Goal: Transaction & Acquisition: Obtain resource

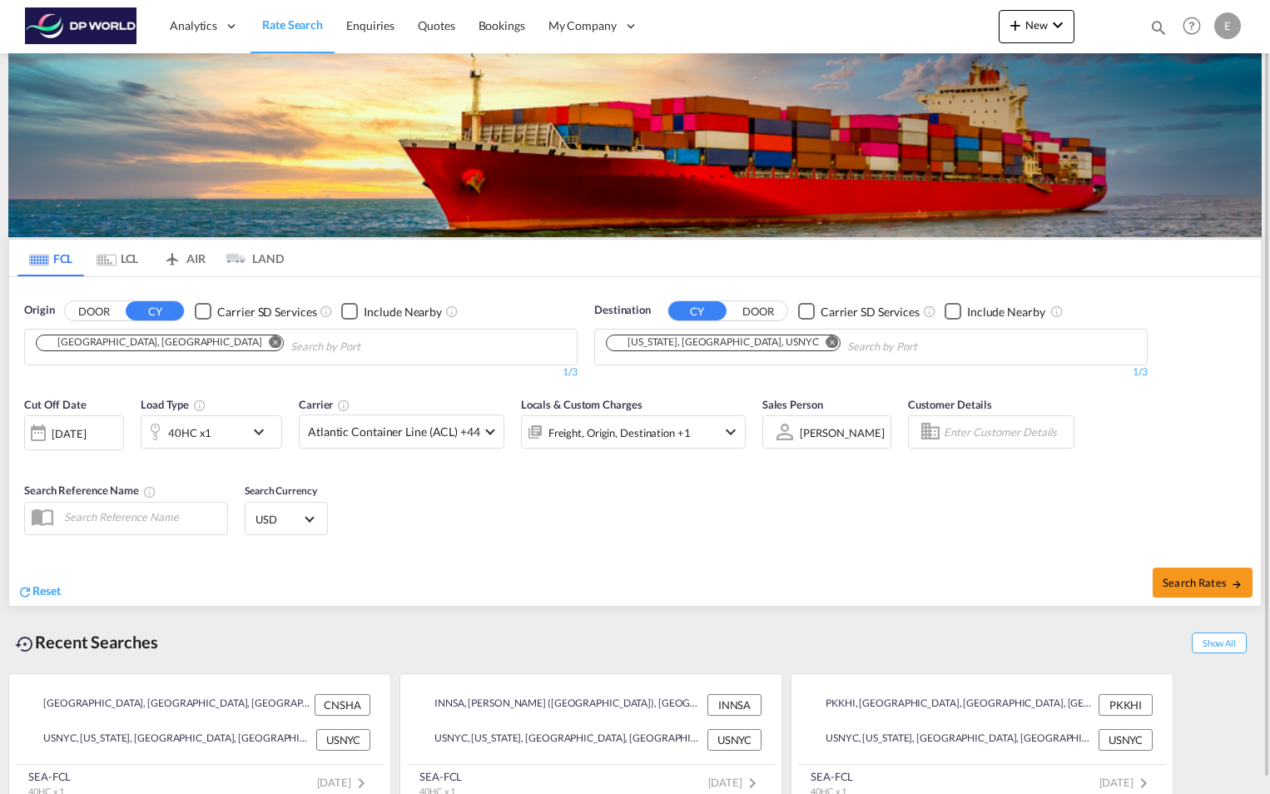
click at [160, 340] on md-chips-wrap "[GEOGRAPHIC_DATA], [GEOGRAPHIC_DATA]" at bounding box center [244, 344] width 422 height 31
click at [270, 341] on md-icon "Remove" at bounding box center [276, 341] width 12 height 12
click at [826, 341] on md-icon "Remove" at bounding box center [832, 341] width 12 height 12
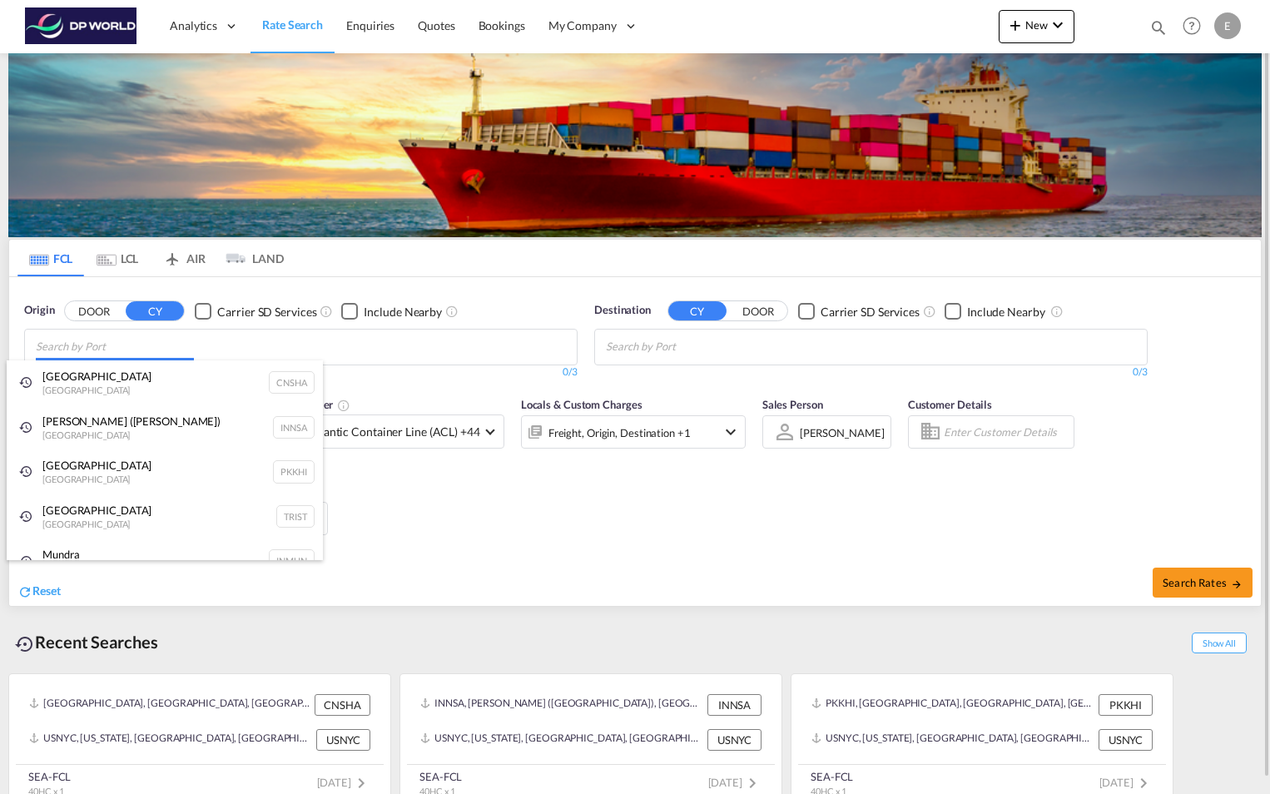
click at [338, 344] on body "Analytics Reports Dashboard Rate Search Enquiries Quotes Bookings" at bounding box center [635, 397] width 1270 height 794
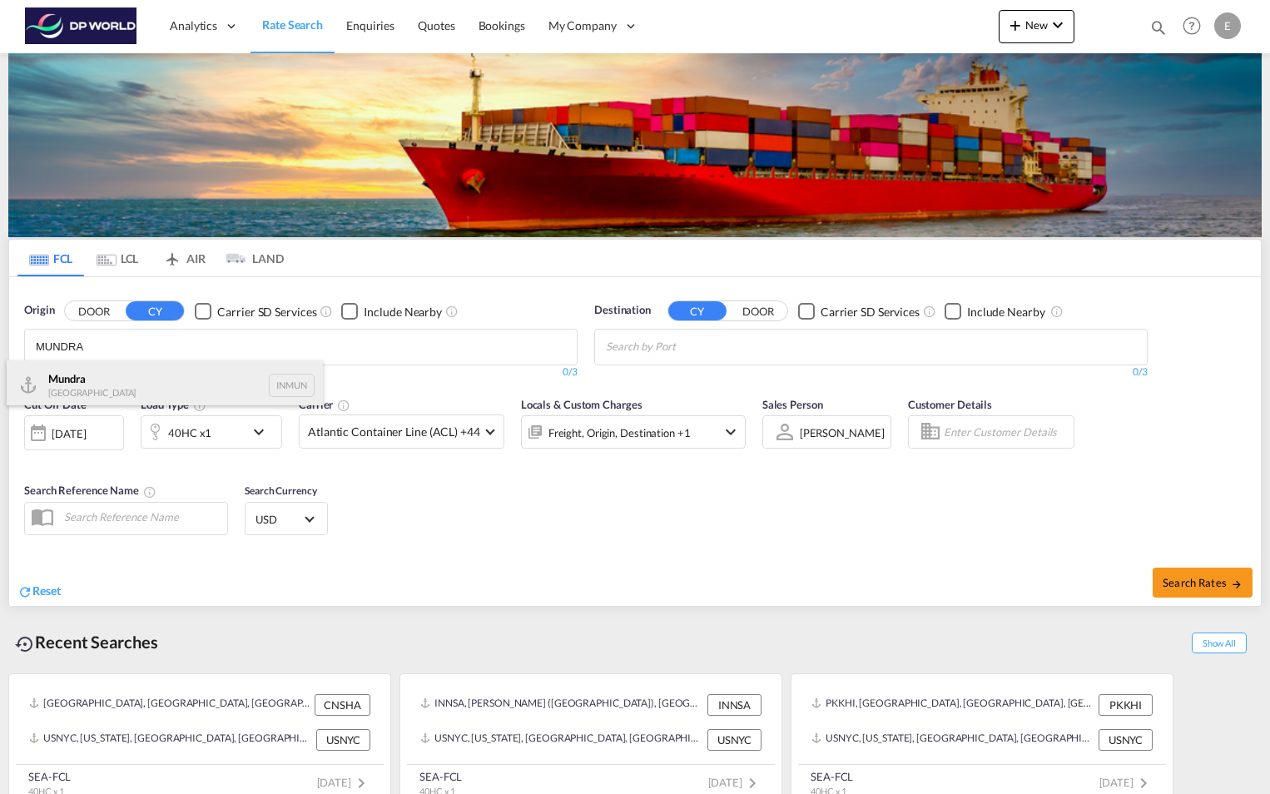
type input "MUNDRA"
click at [160, 392] on div "Mundra India INMUN" at bounding box center [165, 385] width 316 height 50
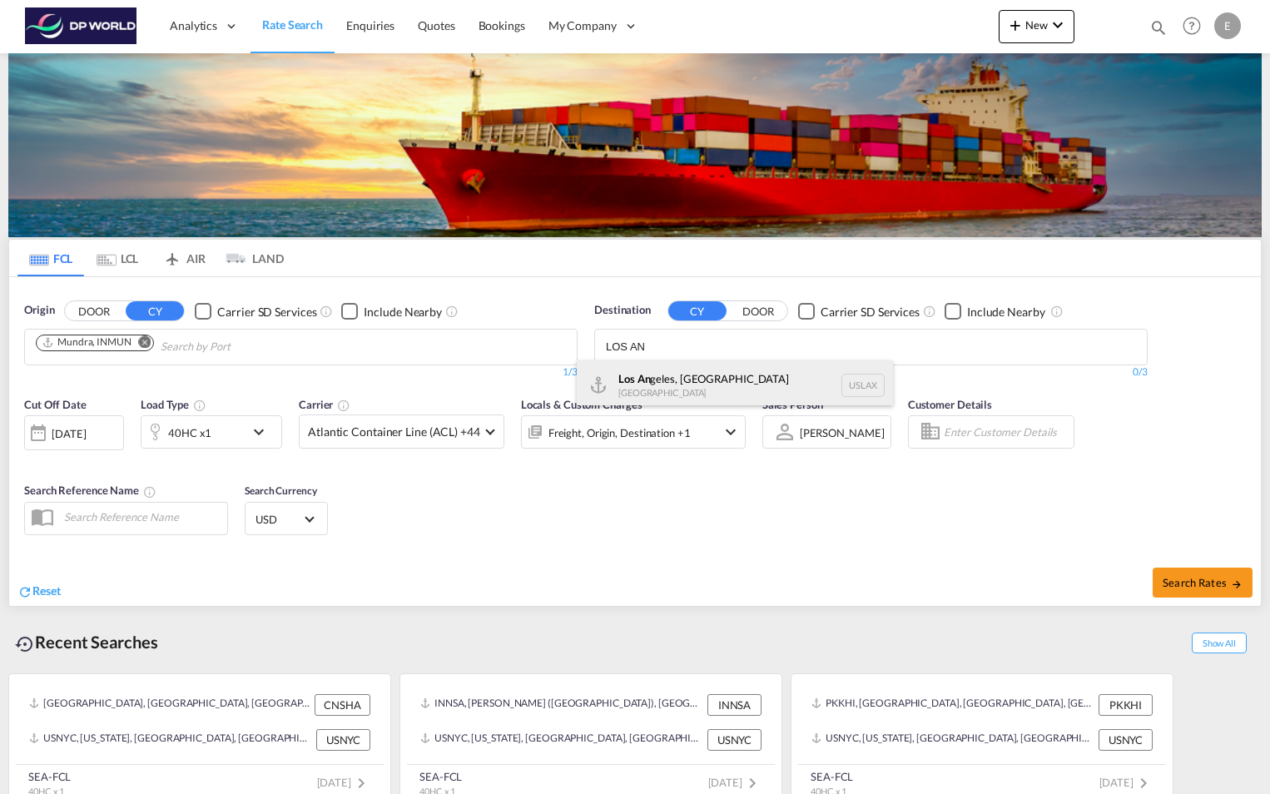
type input "LOS AN"
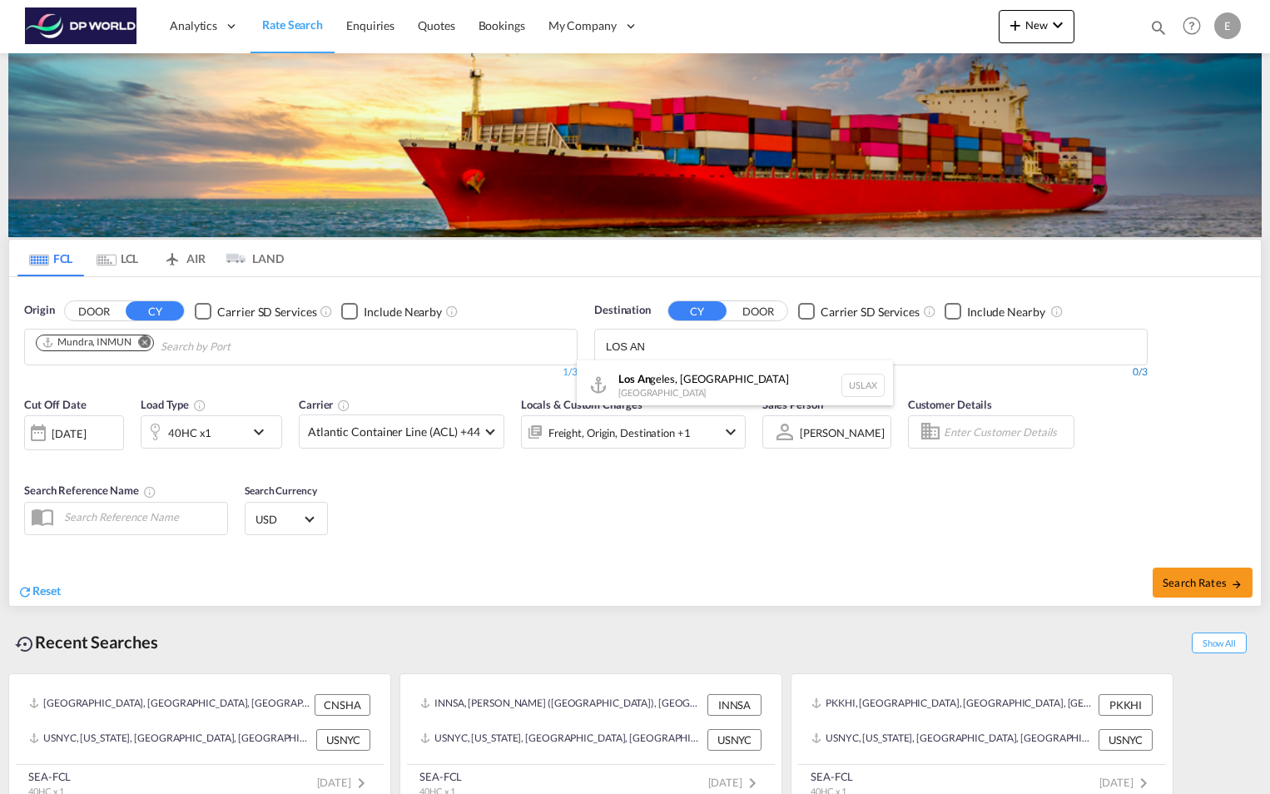
click at [735, 378] on div "Los An geles, [GEOGRAPHIC_DATA] [GEOGRAPHIC_DATA] USLAX" at bounding box center [735, 385] width 316 height 50
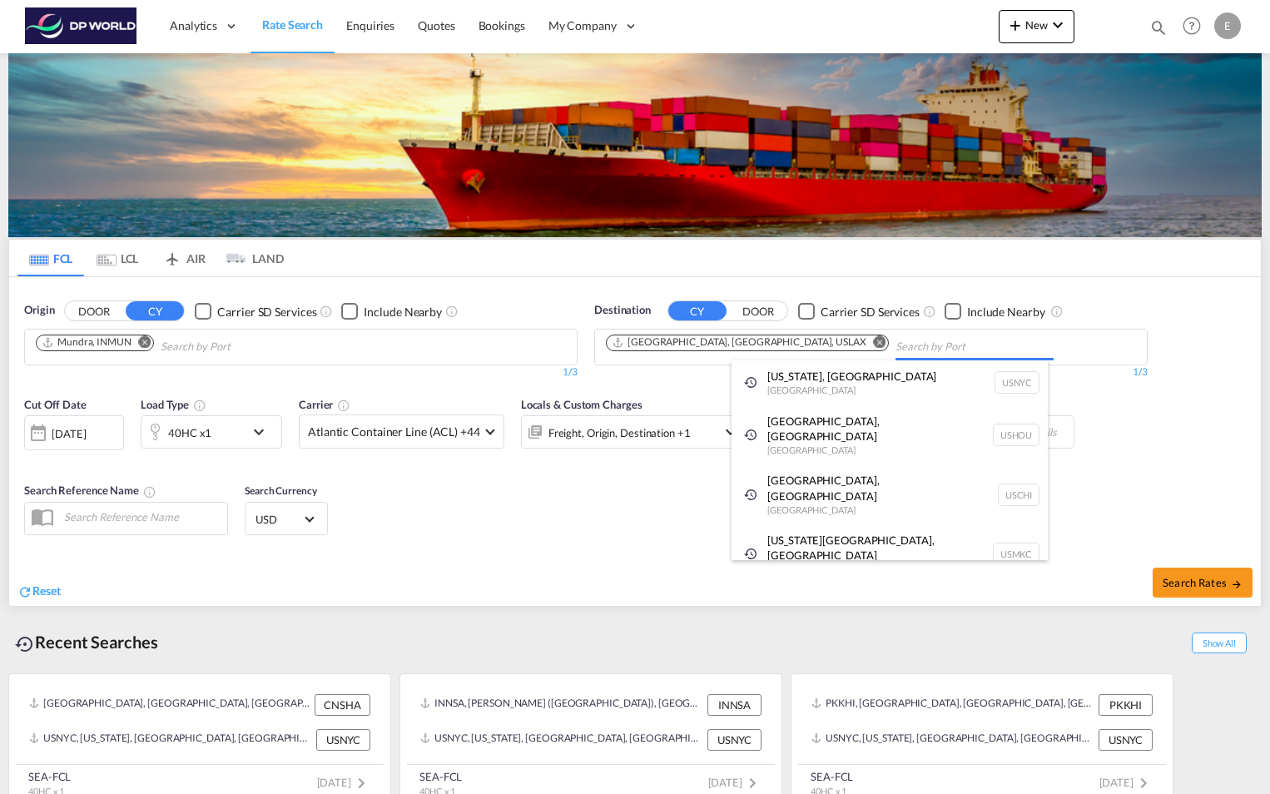
click at [794, 340] on body "Analytics Reports Dashboard Rate Search Enquiries Quotes Bookings" at bounding box center [635, 397] width 1270 height 794
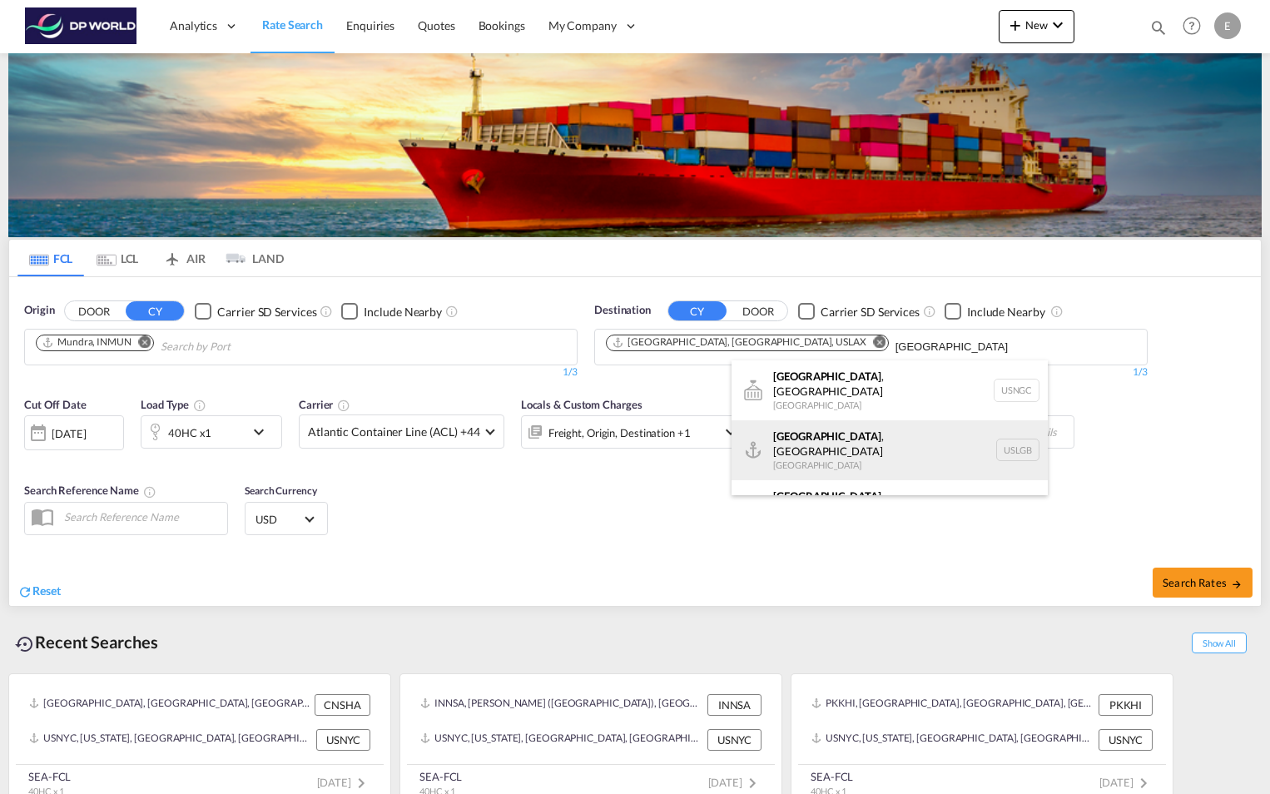
type input "[GEOGRAPHIC_DATA]"
click at [816, 429] on div "[GEOGRAPHIC_DATA] , [GEOGRAPHIC_DATA] [GEOGRAPHIC_DATA] USLGB" at bounding box center [889, 450] width 316 height 60
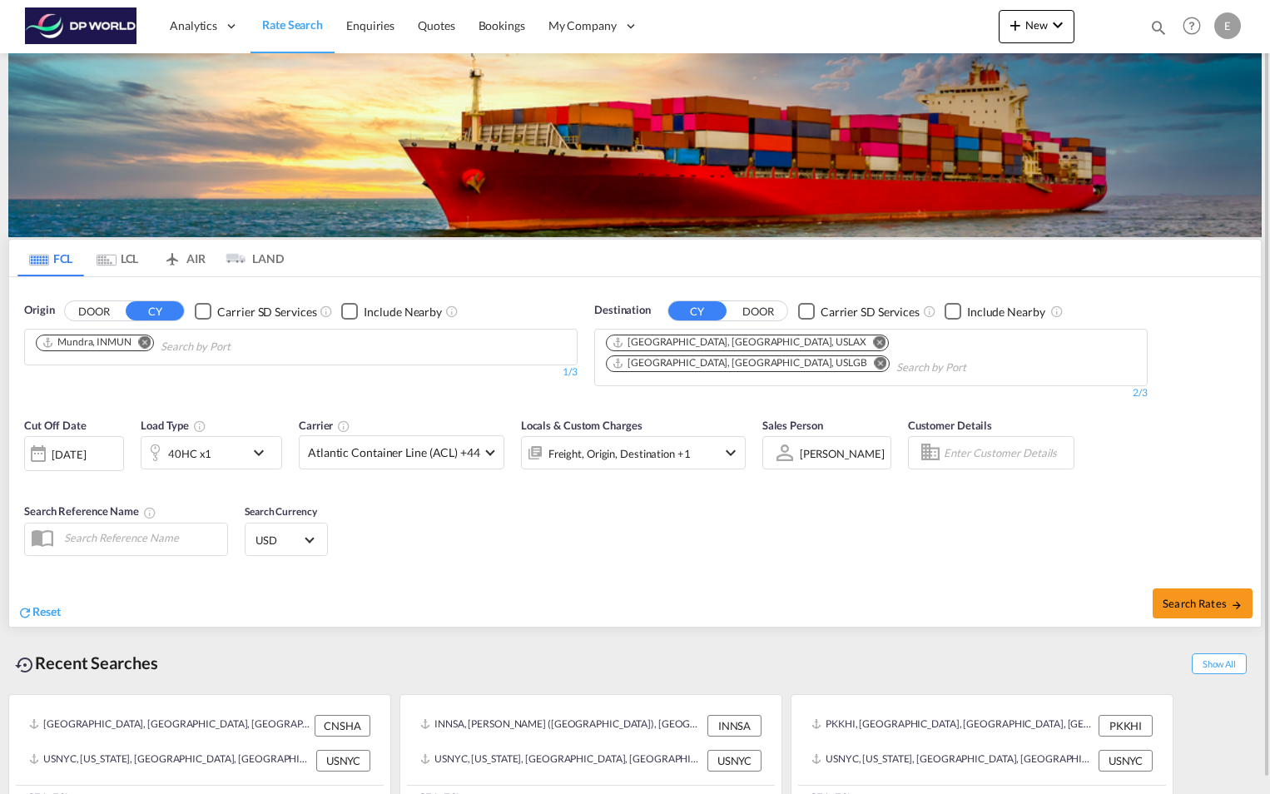
click at [255, 443] on md-icon "icon-chevron-down" at bounding box center [263, 453] width 28 height 20
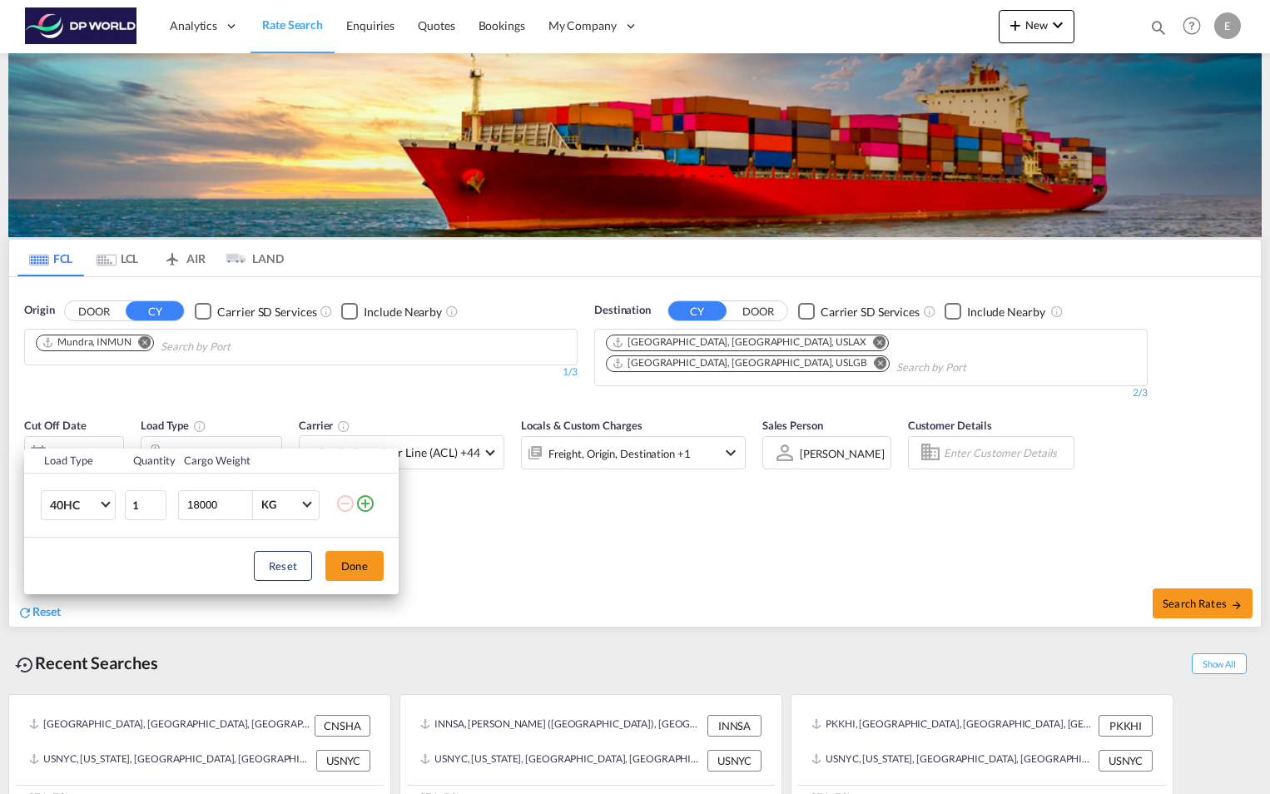
drag, startPoint x: 235, startPoint y: 511, endPoint x: 184, endPoint y: 506, distance: 51.8
click at [184, 506] on div "18000 KG KG" at bounding box center [248, 505] width 141 height 30
type input "9979"
click at [342, 571] on button "Done" at bounding box center [354, 566] width 58 height 30
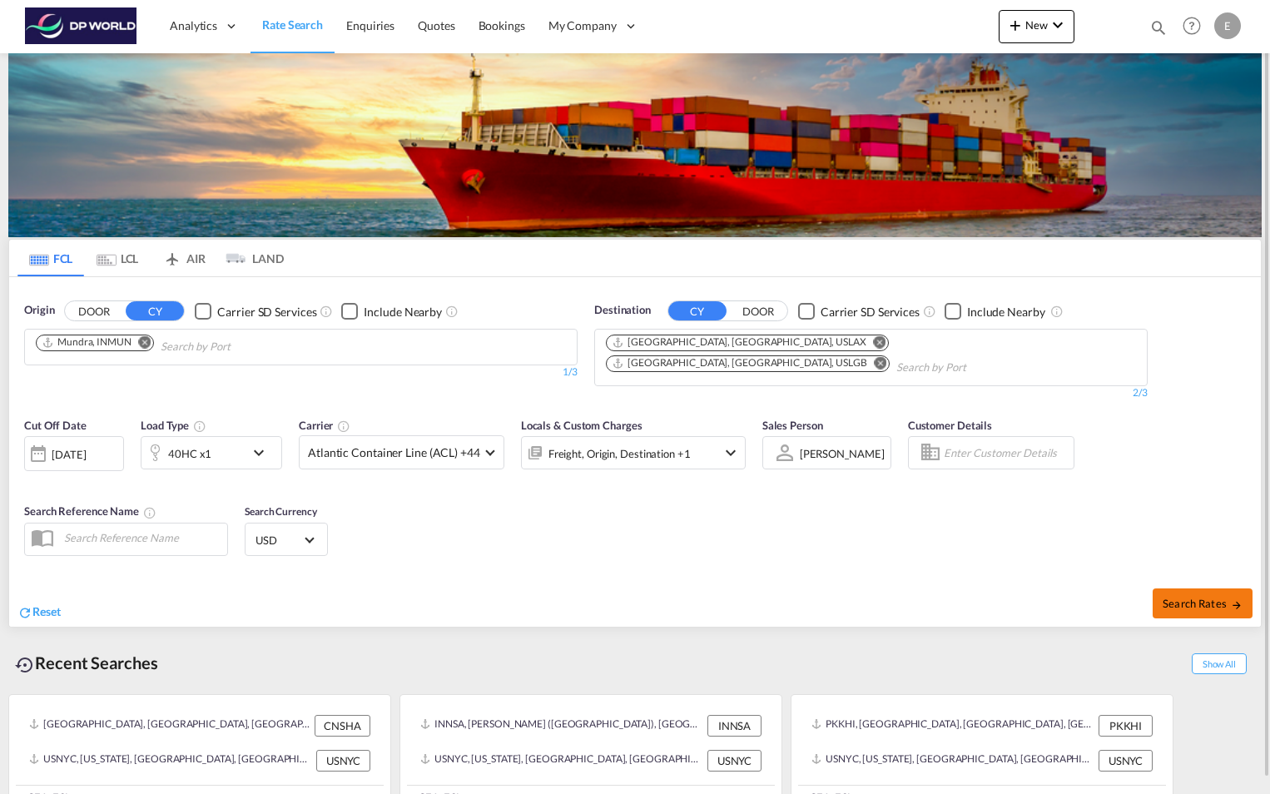
click at [1196, 597] on span "Search Rates" at bounding box center [1202, 603] width 80 height 13
type input "INMUN to USLAX,USLGB / [DATE]"
